Goal: Information Seeking & Learning: Check status

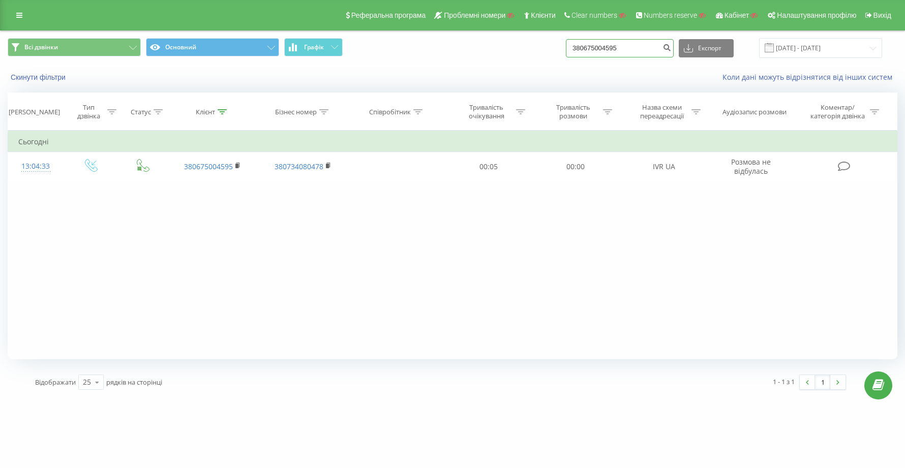
click at [656, 49] on input "380675004595" at bounding box center [620, 48] width 108 height 18
type input "3"
paste input "380930325598"
type input "380930325598"
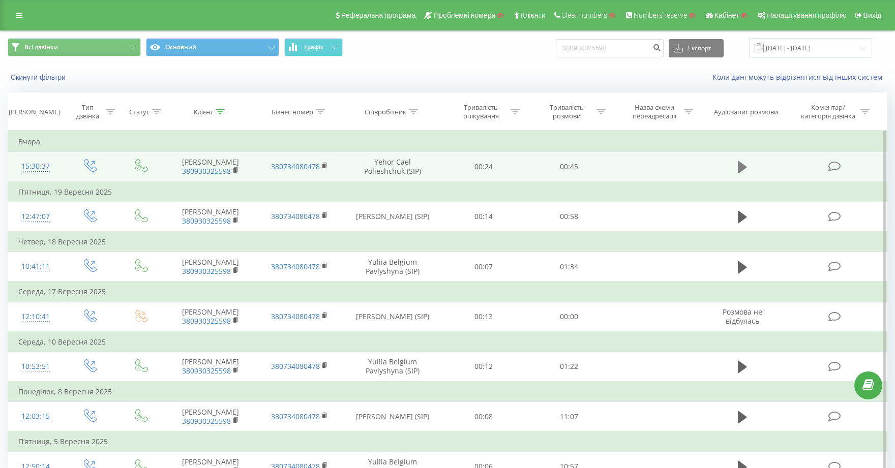
click at [744, 167] on icon at bounding box center [742, 167] width 9 height 12
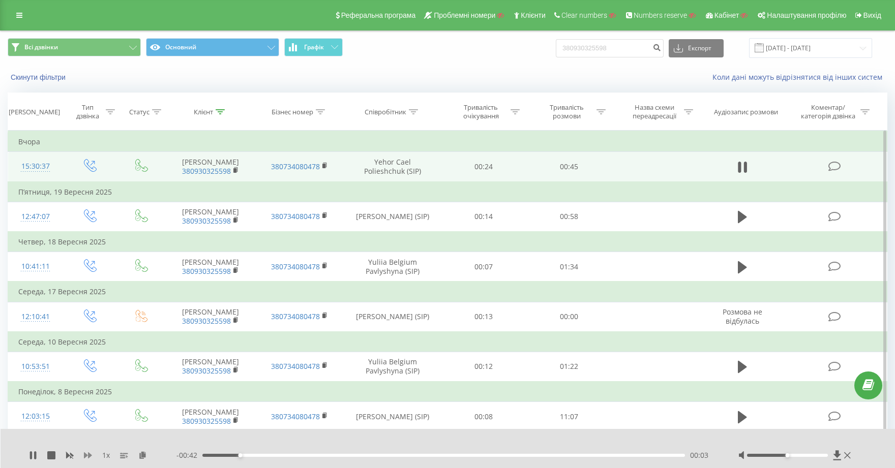
click at [89, 456] on icon at bounding box center [88, 455] width 8 height 6
click at [646, 51] on input "380930325598" at bounding box center [610, 48] width 108 height 18
type input "3"
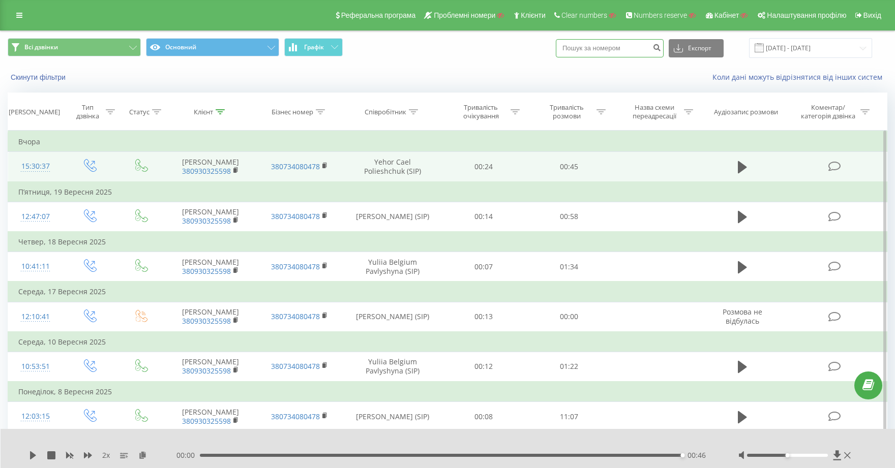
paste input "380500212569"
type input "380500212569"
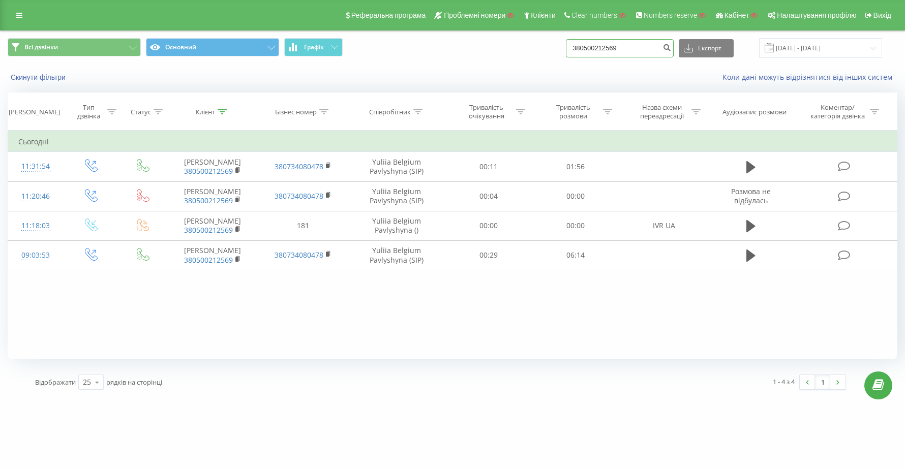
click at [655, 52] on input "380500212569" at bounding box center [620, 48] width 108 height 18
type input "3"
paste input "380675004595"
type input "380675004595"
